Goal: Task Accomplishment & Management: Use online tool/utility

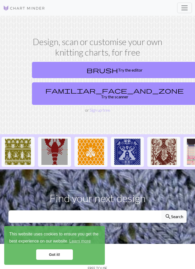
click at [140, 68] on link "brush Try the editor" at bounding box center [114, 70] width 165 height 16
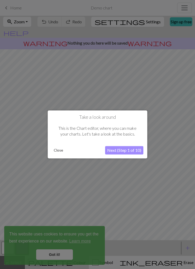
click at [61, 150] on button "Close" at bounding box center [59, 151] width 14 height 8
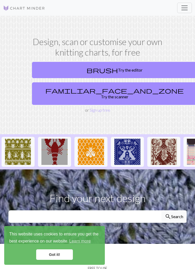
click at [136, 91] on link "familiar_face_and_zone Try the scanner" at bounding box center [114, 93] width 165 height 23
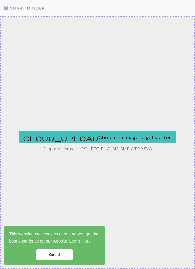
click at [132, 139] on button "cloud_upload Choose an image to get started" at bounding box center [98, 137] width 158 height 13
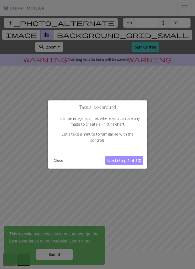
click at [126, 159] on button "Next (Step 1 of 10)" at bounding box center [124, 160] width 38 height 8
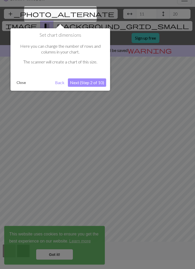
scroll to position [10, 0]
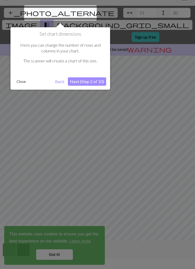
click at [22, 80] on button "Close" at bounding box center [21, 82] width 14 height 8
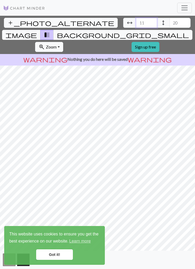
click at [136, 18] on input "11" at bounding box center [146, 23] width 21 height 10
type input "1"
type input "64"
click at [170, 18] on input "20" at bounding box center [180, 23] width 21 height 10
type input "2"
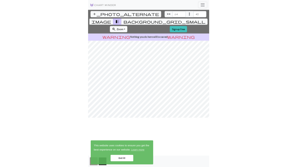
scroll to position [17, 0]
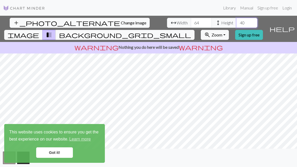
type input "40"
click at [51, 157] on link "Got it!" at bounding box center [54, 152] width 37 height 10
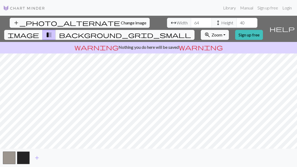
click at [27, 155] on button "button" at bounding box center [23, 157] width 13 height 13
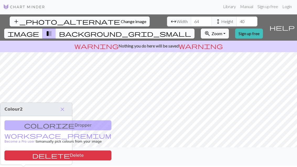
click at [61, 106] on span "close" at bounding box center [62, 109] width 6 height 7
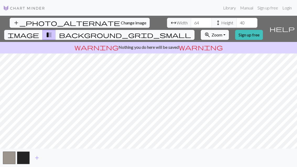
click at [195, 30] on link "Sign up free" at bounding box center [249, 35] width 28 height 10
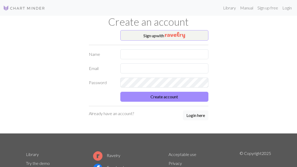
click at [185, 33] on img "button" at bounding box center [175, 35] width 20 height 6
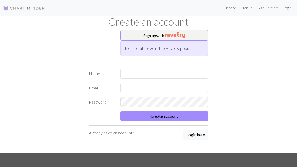
click at [188, 34] on button "Sign up with" at bounding box center [164, 35] width 88 height 10
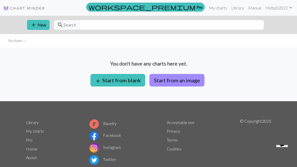
click at [39, 20] on button "add New" at bounding box center [38, 25] width 23 height 10
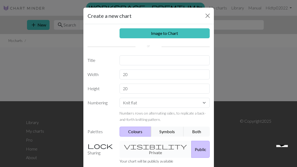
click at [191, 32] on link "Image to Chart" at bounding box center [165, 33] width 90 height 10
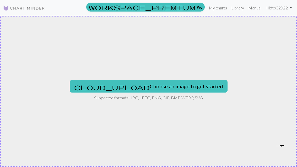
click at [181, 87] on button "cloud_upload Choose an image to get started" at bounding box center [149, 86] width 158 height 13
click at [180, 88] on button "cloud_upload Choose an image to get started" at bounding box center [149, 86] width 158 height 13
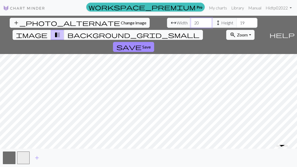
click at [191, 22] on input "20" at bounding box center [201, 23] width 21 height 10
type input "64"
type input "40"
click at [151, 44] on span "Save" at bounding box center [146, 46] width 8 height 5
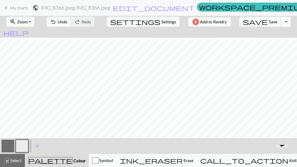
scroll to position [2, 14]
click at [8, 144] on button "button" at bounding box center [8, 146] width 13 height 13
click at [25, 143] on button "button" at bounding box center [22, 146] width 13 height 13
click at [8, 144] on button "button" at bounding box center [8, 146] width 13 height 13
click at [24, 144] on button "button" at bounding box center [22, 146] width 13 height 13
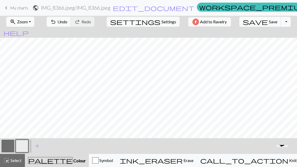
click at [7, 143] on button "button" at bounding box center [8, 146] width 13 height 13
click at [27, 143] on button "button" at bounding box center [22, 146] width 13 height 13
click at [11, 149] on button "button" at bounding box center [8, 146] width 13 height 13
click at [25, 146] on button "button" at bounding box center [22, 146] width 13 height 13
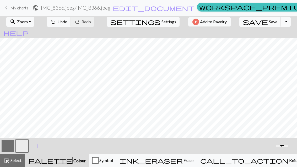
click at [8, 146] on button "button" at bounding box center [8, 146] width 13 height 13
click at [22, 146] on button "button" at bounding box center [22, 146] width 13 height 13
click at [9, 148] on button "button" at bounding box center [8, 146] width 13 height 13
click at [5, 8] on span "keyboard_arrow_left" at bounding box center [6, 7] width 6 height 7
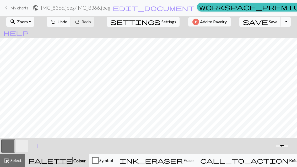
click at [12, 11] on link "keyboard_arrow_left My charts" at bounding box center [15, 7] width 25 height 9
click at [8, 8] on span "keyboard_arrow_left" at bounding box center [6, 7] width 6 height 7
click at [4, 9] on span "keyboard_arrow_left" at bounding box center [6, 7] width 6 height 7
click at [9, 10] on link "keyboard_arrow_left My charts" at bounding box center [15, 7] width 25 height 9
click at [110, 11] on h2 "IMG_8366.jpeg / IMG_8366.jpeg" at bounding box center [75, 8] width 69 height 6
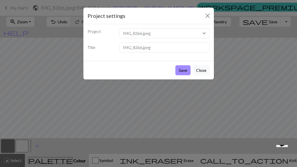
click at [195, 14] on button "Close" at bounding box center [207, 16] width 8 height 8
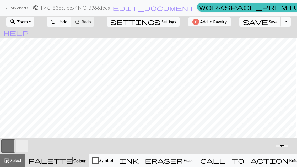
scroll to position [0, 13]
click at [73, 160] on span "Colour" at bounding box center [79, 160] width 13 height 5
click at [18, 160] on span "Select" at bounding box center [16, 160] width 12 height 5
click at [18, 162] on span "Select" at bounding box center [16, 160] width 12 height 5
click at [19, 161] on span "Select" at bounding box center [16, 160] width 12 height 5
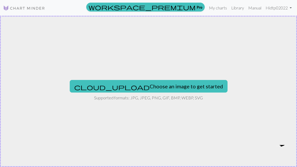
click at [181, 85] on button "cloud_upload Choose an image to get started" at bounding box center [149, 86] width 158 height 13
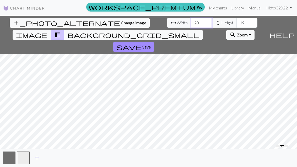
click at [191, 24] on input "20" at bounding box center [201, 23] width 21 height 10
type input "2"
type input "64"
click at [195, 21] on input "19" at bounding box center [246, 23] width 21 height 10
type input "1"
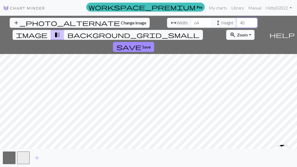
type input "40"
click at [151, 44] on span "Save" at bounding box center [146, 46] width 8 height 5
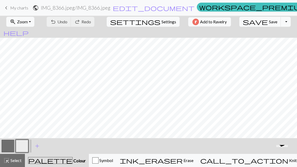
scroll to position [11, 0]
click at [4, 145] on button "button" at bounding box center [8, 146] width 13 height 13
click at [24, 145] on button "button" at bounding box center [22, 146] width 13 height 13
click at [8, 147] on button "button" at bounding box center [8, 146] width 13 height 13
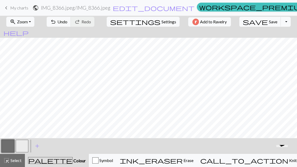
click at [21, 146] on button "button" at bounding box center [22, 146] width 13 height 13
click at [12, 145] on button "button" at bounding box center [8, 146] width 13 height 13
click at [26, 144] on button "button" at bounding box center [22, 146] width 13 height 13
click at [11, 148] on button "button" at bounding box center [8, 146] width 13 height 13
click at [10, 147] on button "button" at bounding box center [8, 146] width 13 height 13
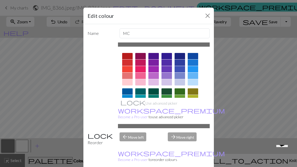
click at [19, 146] on div "Edit colour Name MC Use advanced picker workspace_premium Become a Pro user to …" at bounding box center [148, 83] width 297 height 167
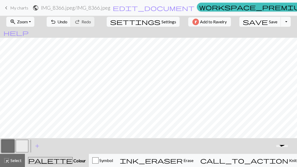
click at [21, 147] on button "button" at bounding box center [22, 146] width 13 height 13
click at [11, 146] on button "button" at bounding box center [8, 146] width 13 height 13
click at [24, 143] on button "button" at bounding box center [22, 146] width 13 height 13
click at [13, 149] on button "button" at bounding box center [8, 146] width 13 height 13
click at [19, 145] on button "button" at bounding box center [22, 146] width 13 height 13
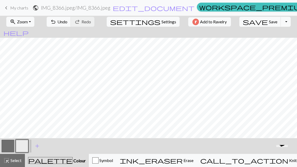
click at [10, 148] on button "button" at bounding box center [8, 146] width 13 height 13
click at [24, 148] on button "button" at bounding box center [22, 146] width 13 height 13
click at [12, 145] on button "button" at bounding box center [8, 146] width 13 height 13
click at [25, 147] on button "button" at bounding box center [22, 146] width 13 height 13
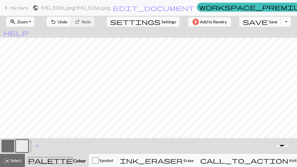
click at [176, 165] on button "ink_eraser Erase Erase" at bounding box center [156, 160] width 80 height 13
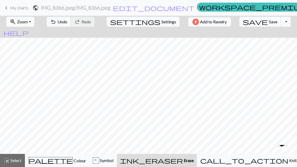
scroll to position [0, 0]
click at [3, 12] on span "keyboard_arrow_left" at bounding box center [6, 7] width 6 height 7
click at [4, 7] on span "keyboard_arrow_left" at bounding box center [6, 7] width 6 height 7
click at [5, 10] on span "keyboard_arrow_left" at bounding box center [6, 7] width 6 height 7
click at [8, 7] on span "keyboard_arrow_left" at bounding box center [6, 7] width 6 height 7
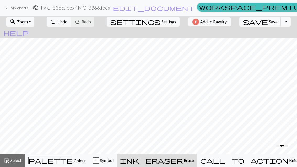
click at [6, 10] on span "keyboard_arrow_left" at bounding box center [6, 7] width 6 height 7
click at [110, 7] on h2 "IMG_8366.jpeg / IMG_8366.jpeg" at bounding box center [75, 8] width 69 height 6
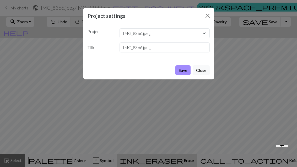
click at [195, 71] on button "Close" at bounding box center [201, 70] width 17 height 10
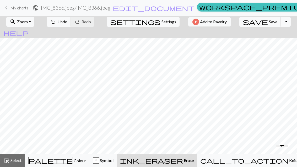
click at [16, 161] on span "Select" at bounding box center [16, 160] width 12 height 5
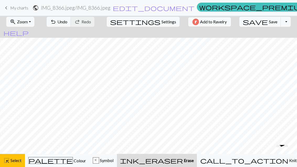
click at [9, 7] on span "keyboard_arrow_left" at bounding box center [6, 7] width 6 height 7
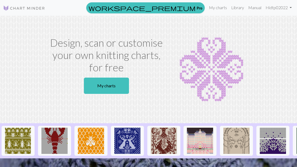
click at [127, 78] on link "My charts" at bounding box center [106, 86] width 45 height 16
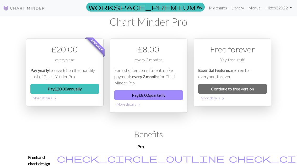
click at [29, 10] on img at bounding box center [24, 8] width 42 height 6
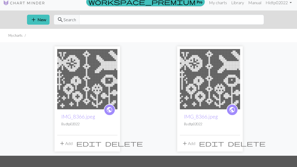
scroll to position [6, 0]
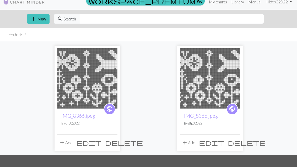
click at [237, 142] on span "delete" at bounding box center [247, 142] width 38 height 7
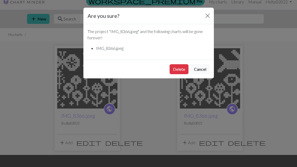
click at [181, 72] on button "Delete" at bounding box center [179, 69] width 19 height 10
click at [175, 68] on button "Delete" at bounding box center [179, 69] width 19 height 10
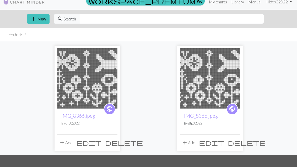
click at [180, 69] on img at bounding box center [210, 78] width 60 height 60
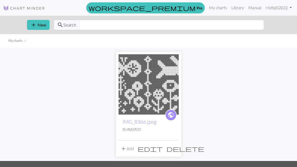
scroll to position [6, 0]
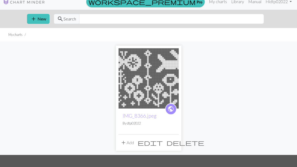
click at [46, 16] on button "add New" at bounding box center [38, 19] width 23 height 10
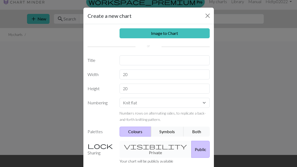
click at [187, 32] on link "Image to Chart" at bounding box center [165, 33] width 90 height 10
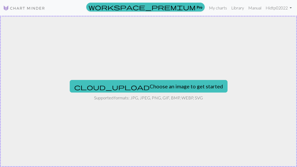
click at [179, 85] on button "cloud_upload Choose an image to get started" at bounding box center [149, 86] width 158 height 13
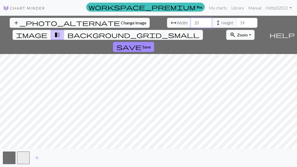
click at [191, 21] on input "20" at bounding box center [201, 23] width 21 height 10
type input "2"
type input "64"
click at [236, 20] on input "19" at bounding box center [246, 23] width 21 height 10
click at [236, 24] on input "19" at bounding box center [246, 23] width 21 height 10
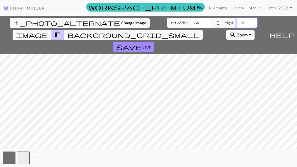
click at [236, 23] on input "19" at bounding box center [246, 23] width 21 height 10
type input "41"
click at [154, 42] on button "save Save" at bounding box center [133, 47] width 41 height 10
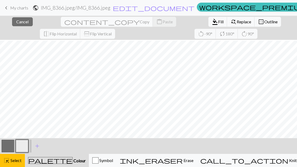
scroll to position [30, 2]
click at [13, 162] on span "Select" at bounding box center [16, 160] width 12 height 5
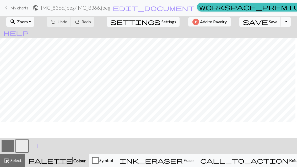
scroll to position [0, 0]
click at [8, 144] on button "button" at bounding box center [8, 146] width 13 height 13
click at [24, 146] on button "button" at bounding box center [22, 146] width 13 height 13
click at [10, 148] on button "button" at bounding box center [8, 146] width 13 height 13
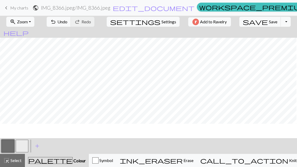
scroll to position [0, 60]
click at [269, 21] on span "Save" at bounding box center [273, 21] width 8 height 5
click at [269, 20] on span "Save" at bounding box center [273, 21] width 8 height 5
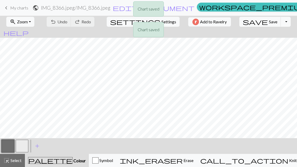
click at [253, 22] on div "Chart saved Chart saved" at bounding box center [148, 20] width 297 height 41
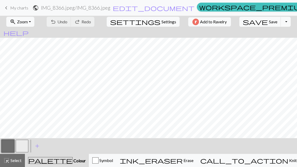
click at [281, 25] on button "Toggle Dropdown" at bounding box center [286, 22] width 10 height 10
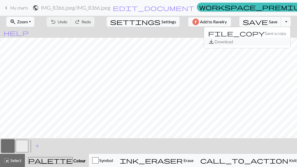
click at [258, 43] on button "save_alt Download" at bounding box center [247, 41] width 86 height 8
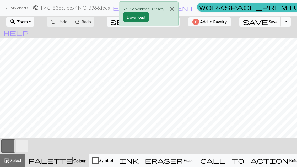
click at [140, 20] on button "Download" at bounding box center [135, 17] width 25 height 10
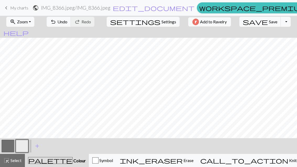
scroll to position [24, 0]
click at [25, 145] on button "button" at bounding box center [22, 146] width 13 height 13
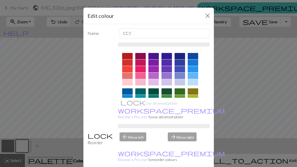
click at [209, 17] on button "Close" at bounding box center [207, 16] width 8 height 8
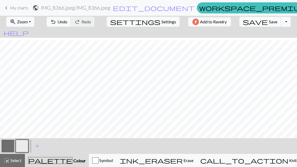
scroll to position [27, 0]
click at [19, 10] on span "My charts" at bounding box center [19, 7] width 18 height 5
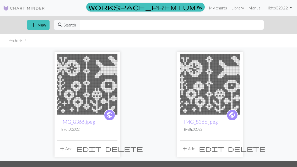
click at [76, 89] on img at bounding box center [87, 84] width 60 height 60
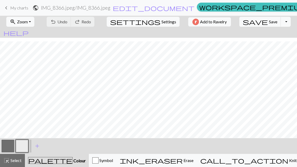
scroll to position [19, 0]
click at [24, 147] on button "button" at bounding box center [22, 146] width 13 height 13
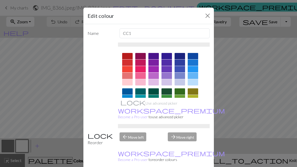
click at [204, 18] on button "Close" at bounding box center [207, 16] width 8 height 8
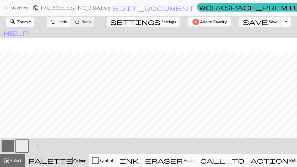
scroll to position [34, 0]
click at [281, 25] on button "Toggle Dropdown" at bounding box center [286, 22] width 10 height 10
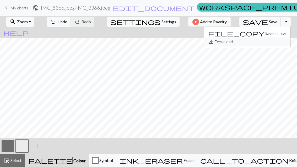
click at [254, 42] on button "save_alt Download" at bounding box center [247, 41] width 86 height 8
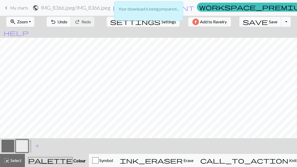
click at [254, 24] on div "Your download is being prepared..." at bounding box center [148, 12] width 297 height 25
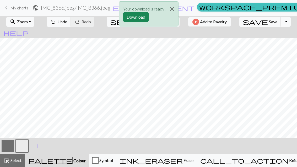
click at [139, 17] on button "Download" at bounding box center [135, 17] width 25 height 10
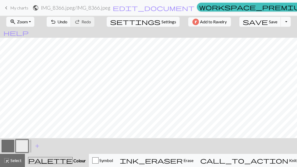
click at [255, 26] on button "save Save Save" at bounding box center [260, 22] width 42 height 10
click at [269, 23] on span "Save" at bounding box center [273, 21] width 8 height 5
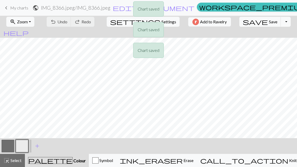
click at [252, 21] on div "Chart saved Chart saved Chart saved" at bounding box center [148, 31] width 297 height 62
